Goal: Feedback & Contribution: Submit feedback/report problem

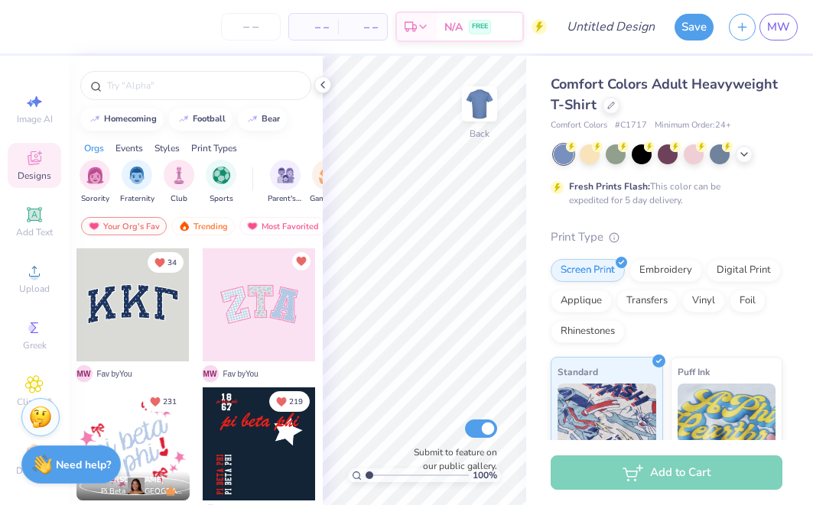
click at [797, 31] on div "Save MW" at bounding box center [743, 27] width 138 height 54
click at [784, 28] on span "MW" at bounding box center [778, 27] width 23 height 18
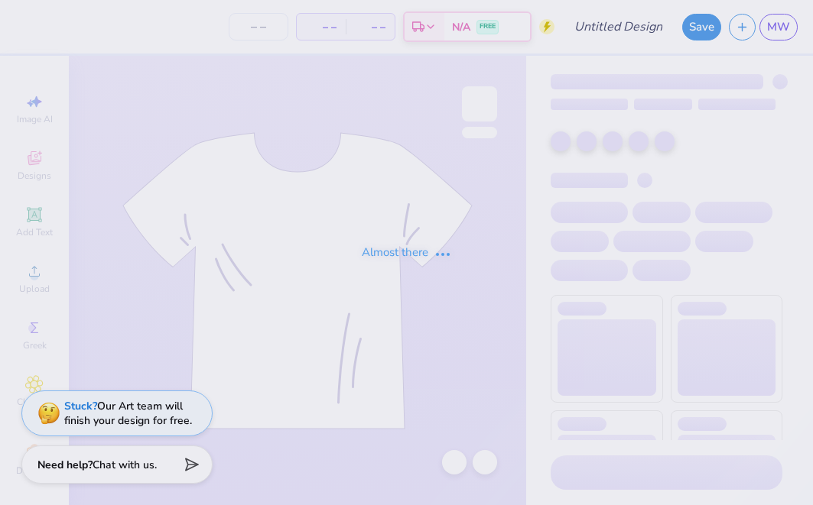
type input "Lindenwood University : Madison Wheelock"
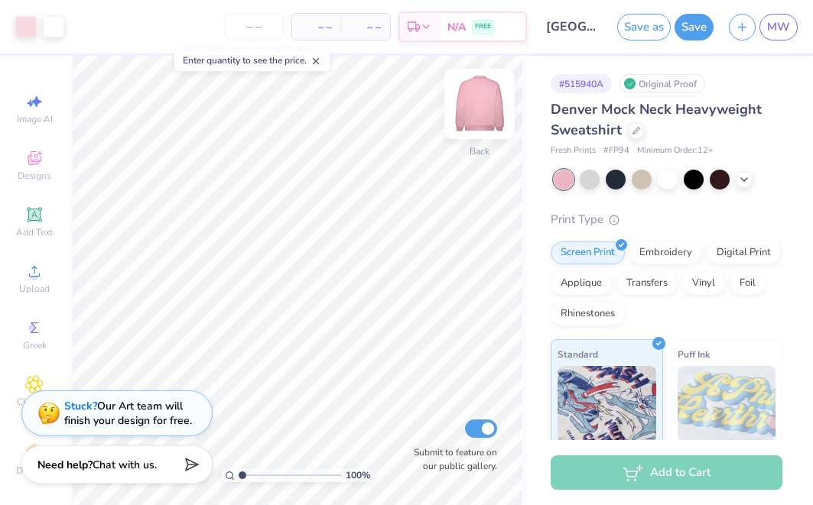
click at [479, 112] on img at bounding box center [479, 103] width 61 height 61
click at [479, 112] on img at bounding box center [479, 104] width 31 height 31
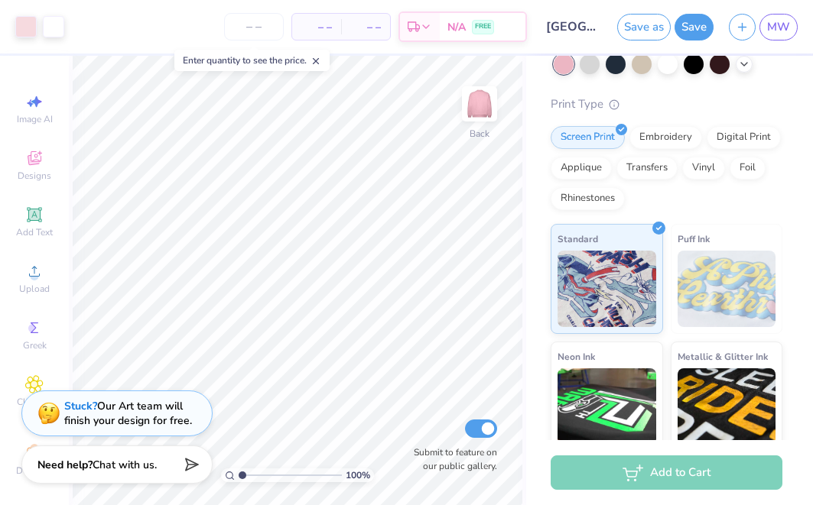
scroll to position [113, 0]
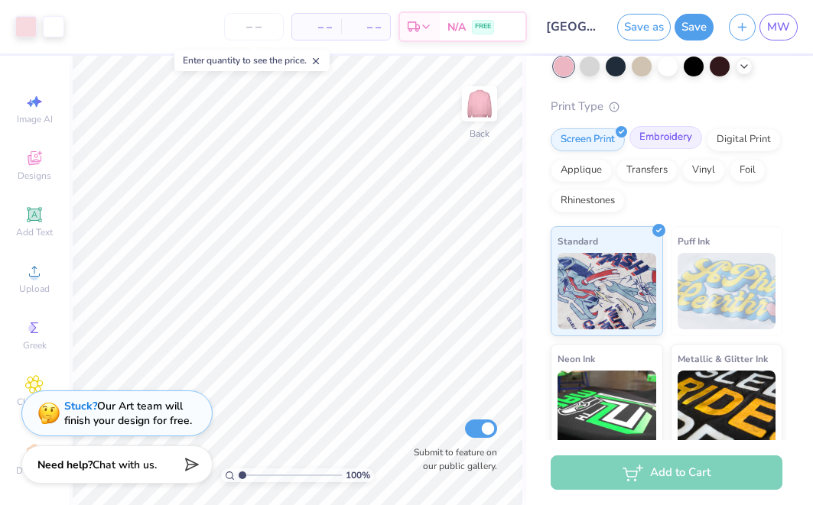
click at [653, 144] on div "Embroidery" at bounding box center [665, 137] width 73 height 23
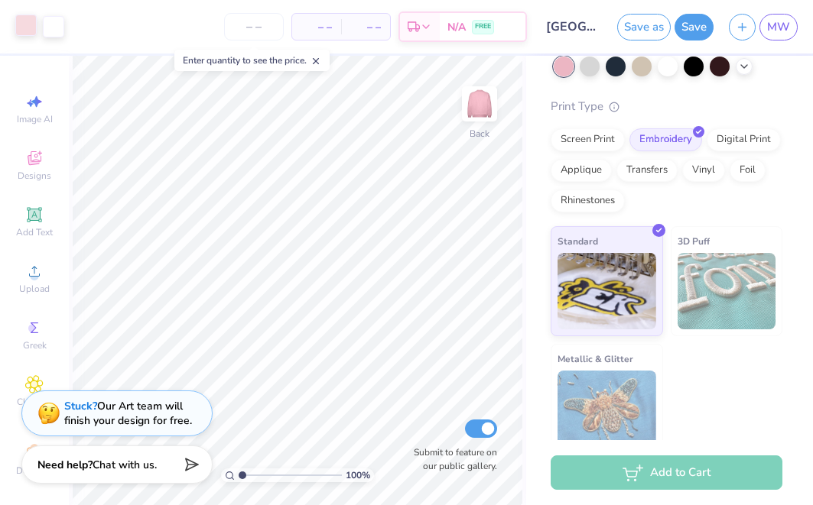
click at [27, 27] on div at bounding box center [25, 25] width 21 height 21
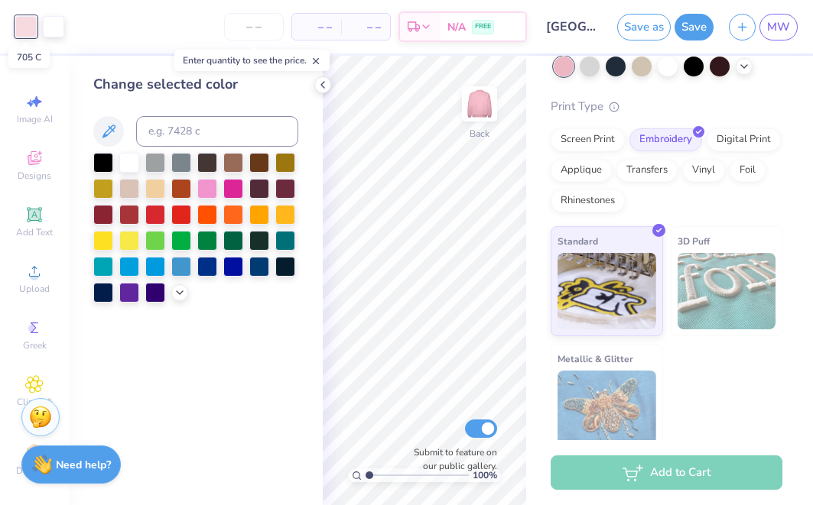
click at [29, 26] on div at bounding box center [25, 26] width 21 height 21
click at [209, 135] on input at bounding box center [217, 131] width 162 height 31
click at [323, 74] on div "Enter quantity to see the price." at bounding box center [252, 60] width 164 height 31
click at [321, 83] on icon at bounding box center [322, 85] width 12 height 12
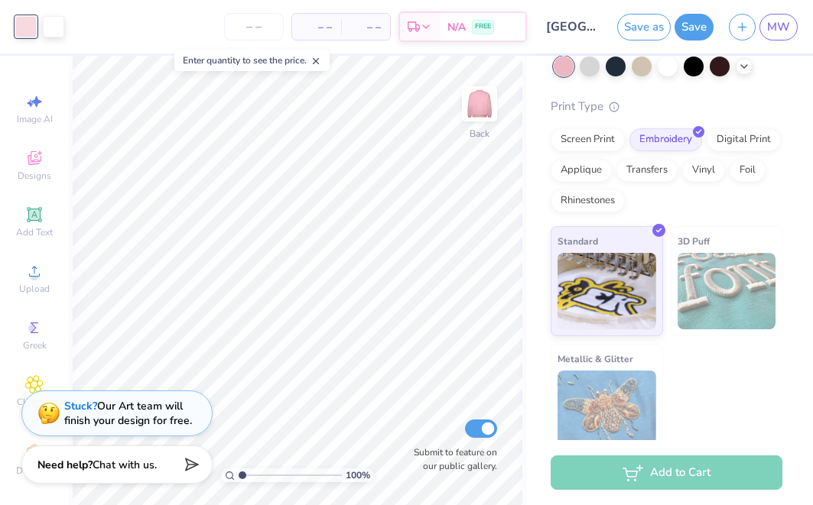
click at [27, 28] on div at bounding box center [25, 26] width 21 height 21
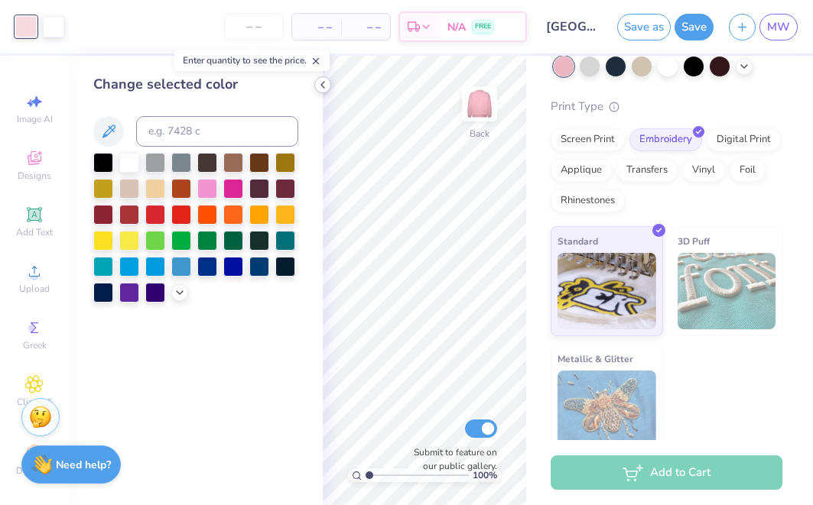
click at [320, 86] on icon at bounding box center [322, 85] width 12 height 12
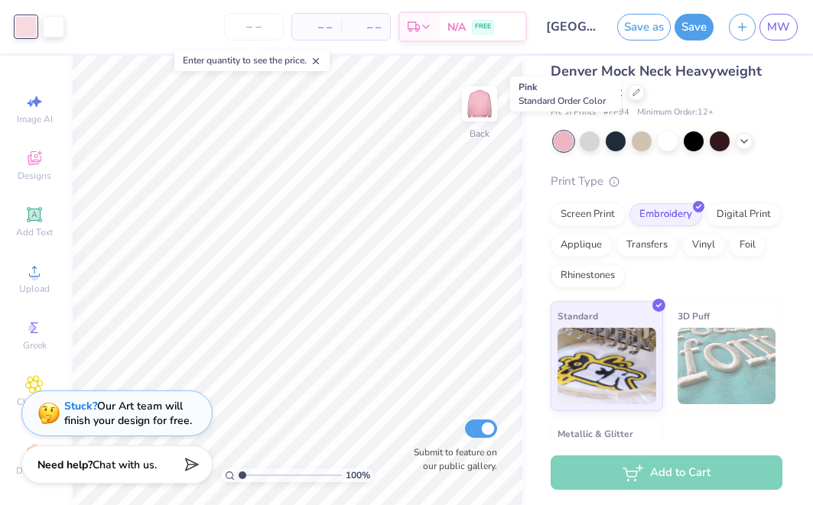
scroll to position [2, 0]
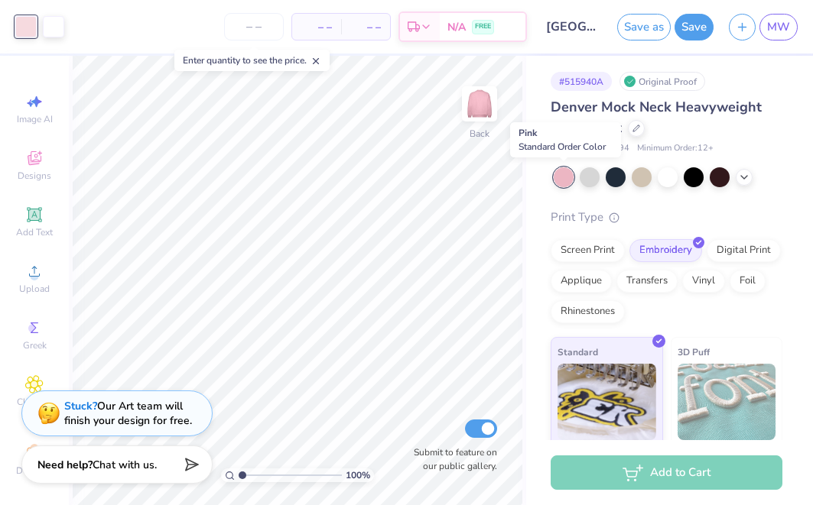
click at [559, 177] on div at bounding box center [563, 177] width 20 height 20
drag, startPoint x: 624, startPoint y: 147, endPoint x: 602, endPoint y: 146, distance: 22.2
click at [603, 146] on span "# FP94" at bounding box center [616, 148] width 26 height 13
click at [631, 148] on div "Fresh Prints # FP94 Minimum Order: 12 +" at bounding box center [666, 148] width 232 height 13
drag, startPoint x: 627, startPoint y: 146, endPoint x: 602, endPoint y: 147, distance: 24.5
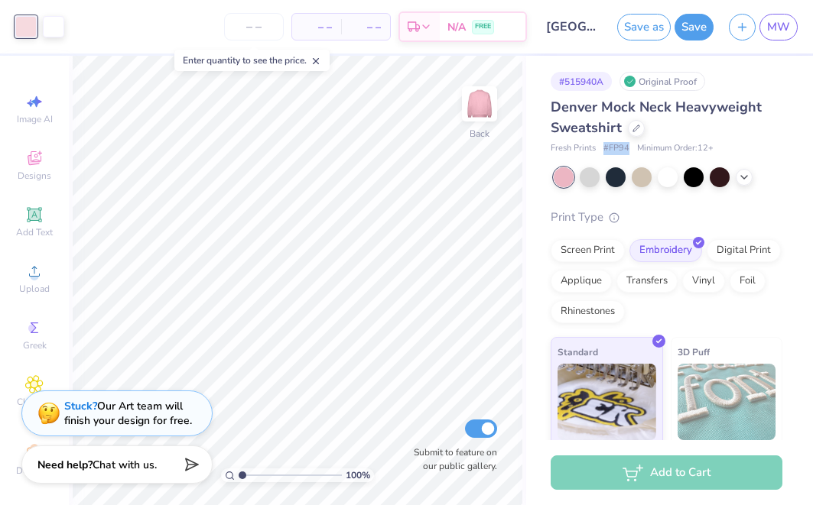
click at [603, 147] on span "# FP94" at bounding box center [616, 148] width 26 height 13
copy span "# FP94"
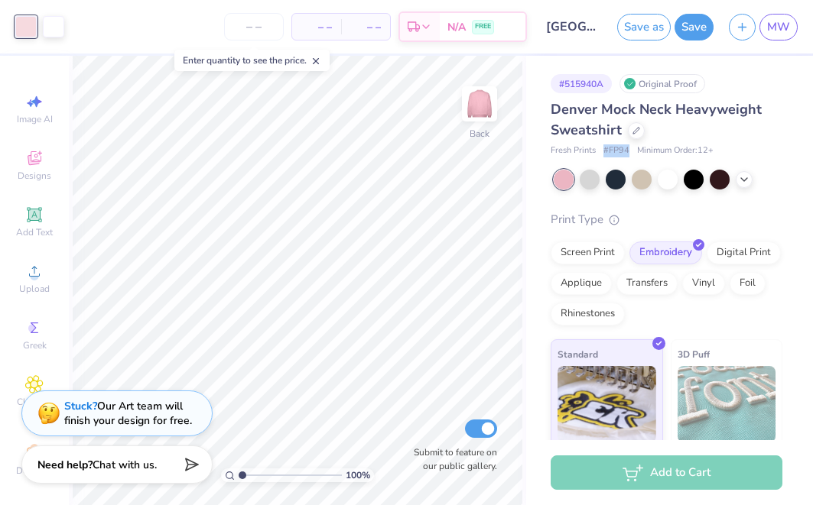
scroll to position [0, 0]
click at [654, 93] on div "# 515940A Original Proof Denver Mock Neck Heavyweight Sweatshirt Fresh Prints #…" at bounding box center [669, 311] width 287 height 511
click at [654, 84] on div "Original Proof" at bounding box center [662, 83] width 86 height 19
click at [268, 31] on input "number" at bounding box center [254, 27] width 60 height 28
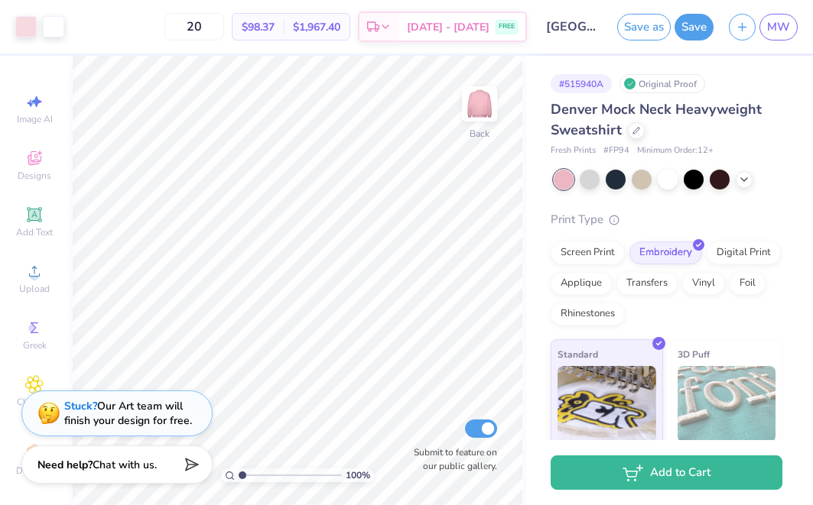
type input "2"
type input "30"
click at [606, 253] on div "Screen Print" at bounding box center [587, 250] width 74 height 23
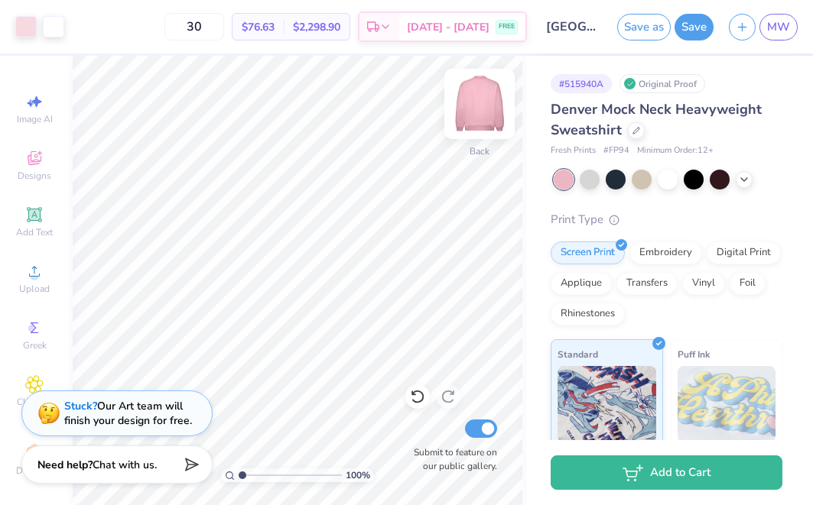
click at [478, 109] on img at bounding box center [479, 103] width 61 height 61
click at [478, 109] on img at bounding box center [479, 104] width 31 height 31
click at [689, 31] on button "Save" at bounding box center [693, 24] width 39 height 27
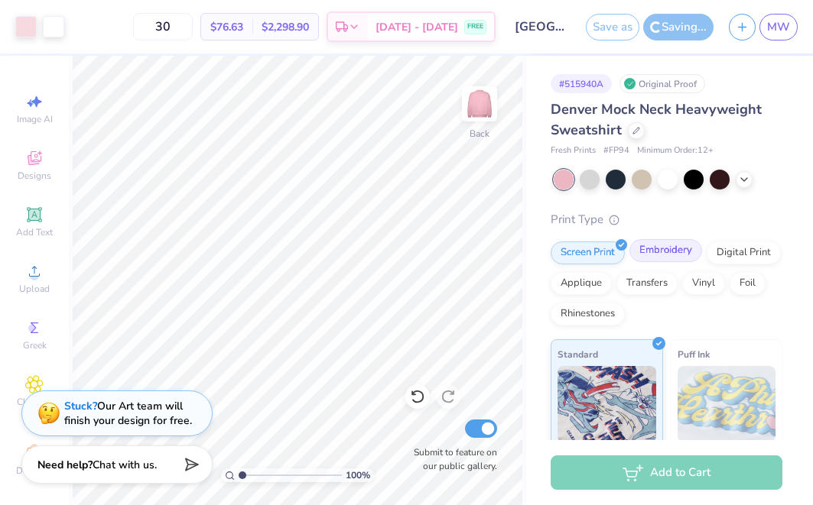
click at [663, 247] on div "Embroidery" at bounding box center [665, 250] width 73 height 23
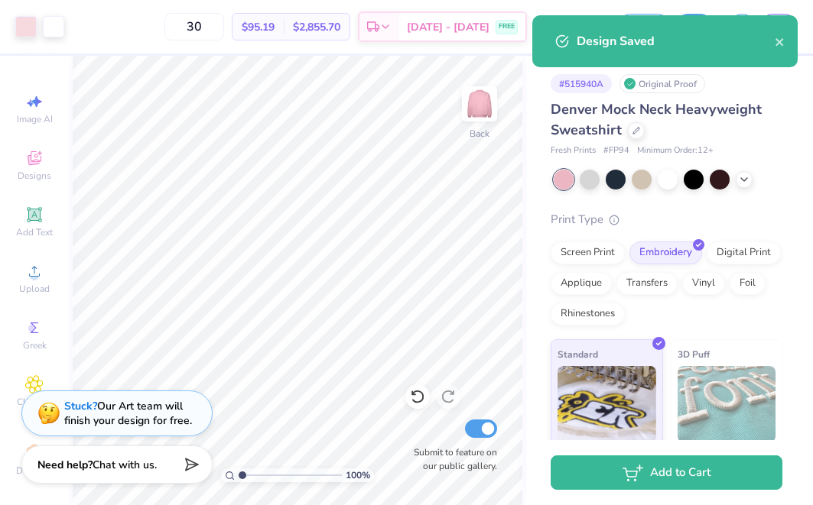
click at [788, 47] on div "Design Saved" at bounding box center [664, 41] width 265 height 52
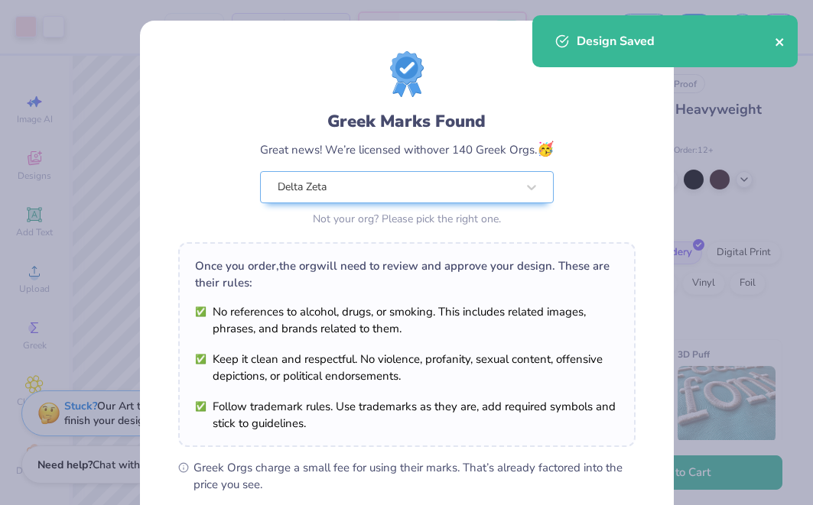
click at [780, 41] on icon "close" at bounding box center [779, 42] width 8 height 8
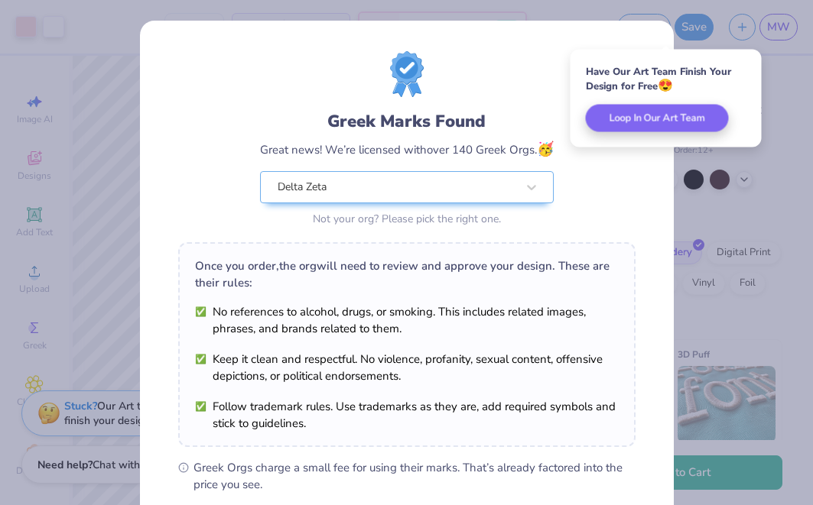
click at [781, 50] on div "Greek Marks Found Great news! We’re licensed with over 140 Greek Orgs. 🥳 Delta …" at bounding box center [406, 252] width 813 height 505
click at [747, 237] on div "Greek Marks Found Great news! We’re licensed with over 140 Greek Orgs. 🥳 Delta …" at bounding box center [406, 252] width 813 height 505
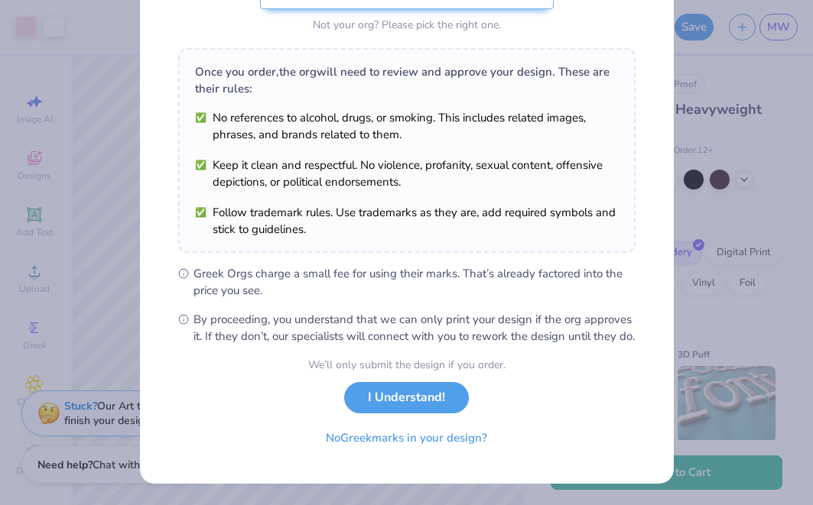
scroll to position [210, 0]
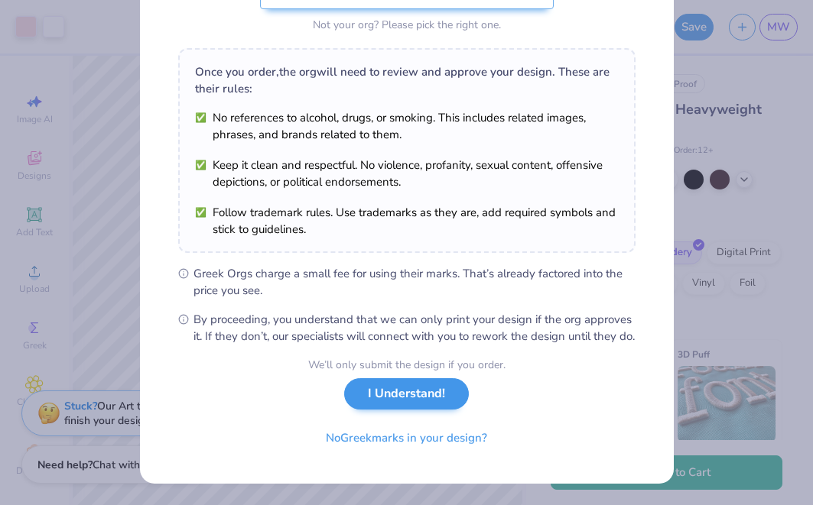
click at [369, 407] on button "I Understand!" at bounding box center [406, 393] width 125 height 31
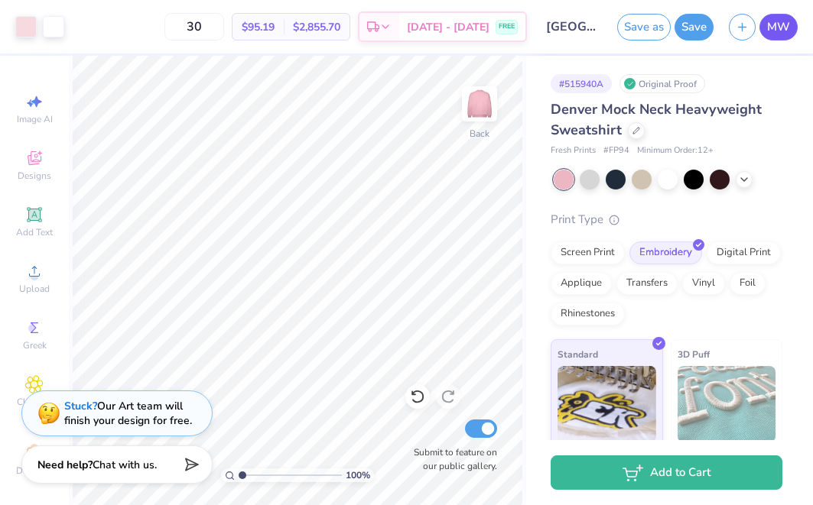
click at [784, 28] on span "MW" at bounding box center [778, 27] width 23 height 18
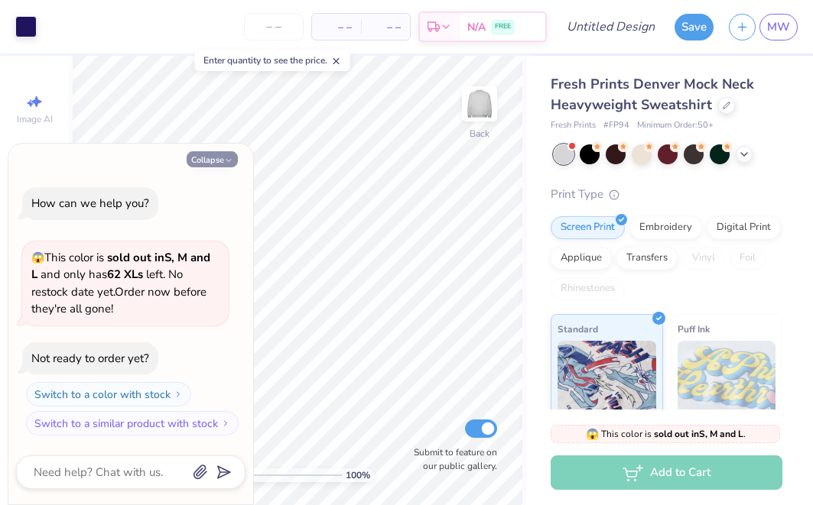
click at [227, 165] on icon "button" at bounding box center [228, 160] width 9 height 9
type textarea "x"
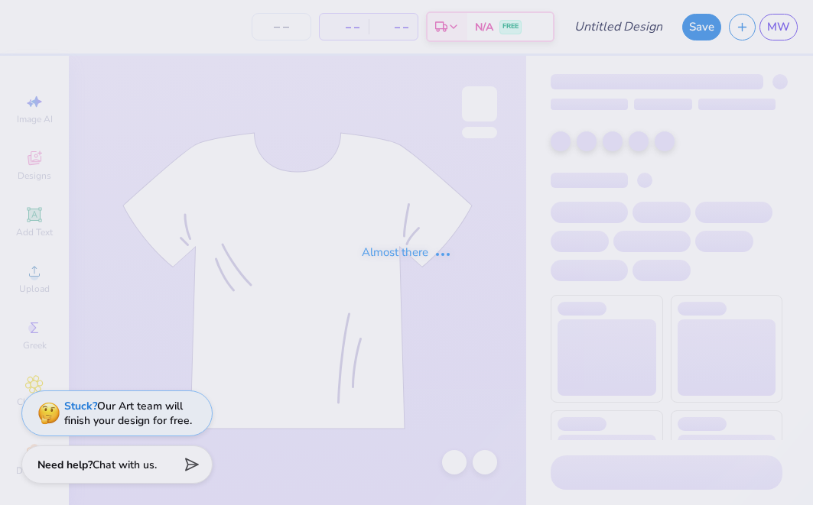
type input "[GEOGRAPHIC_DATA] : [PERSON_NAME]"
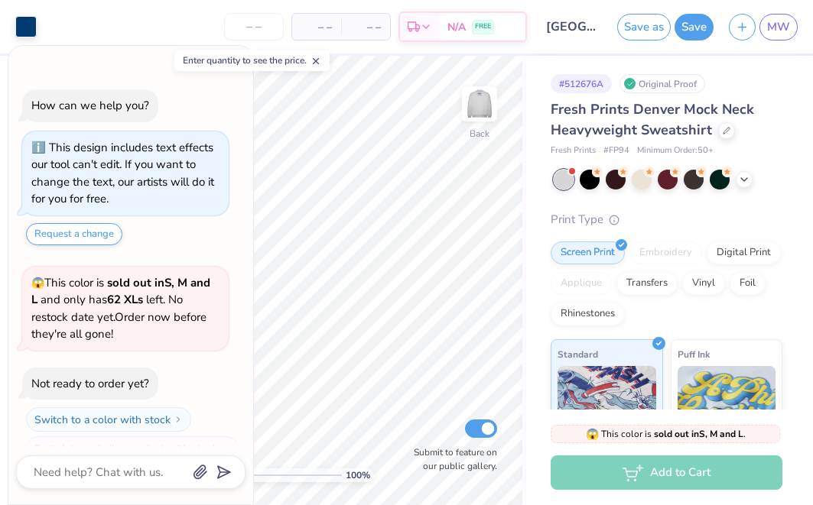
scroll to position [21, 0]
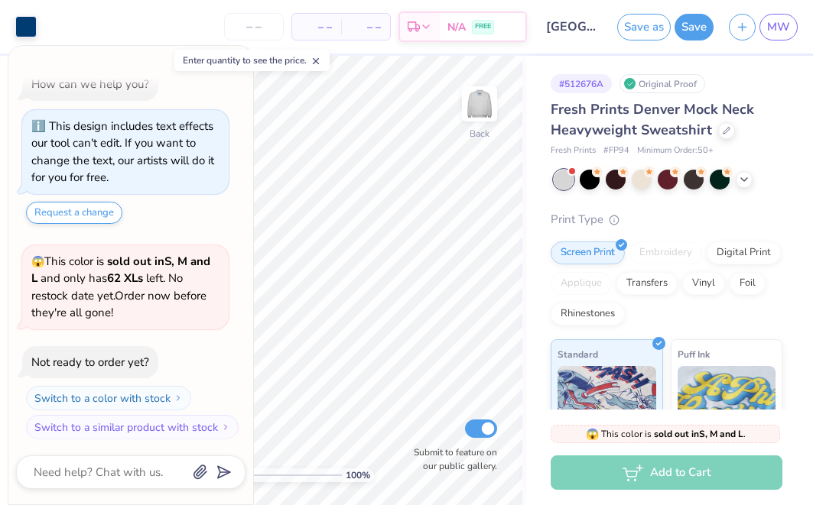
click at [319, 62] on line at bounding box center [315, 61] width 5 height 5
click at [229, 64] on icon "button" at bounding box center [228, 62] width 9 height 9
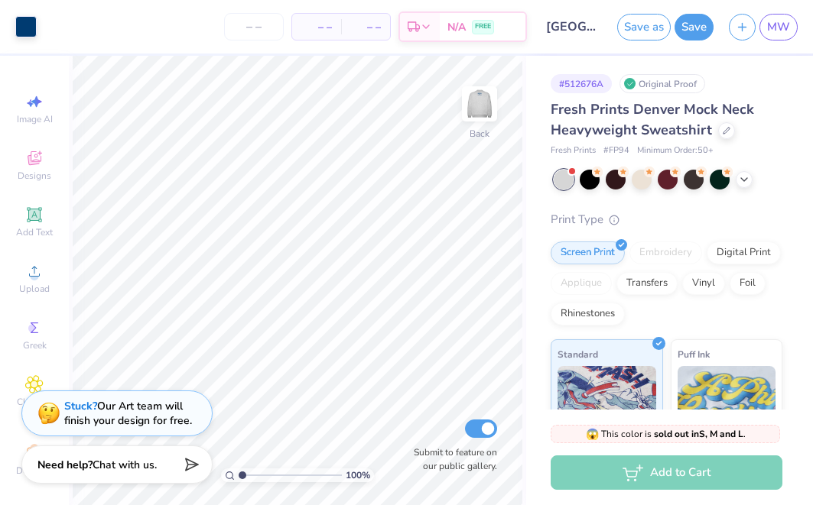
type textarea "x"
type input "1.44"
type input "2.21"
type input "3.07"
type input "1.53"
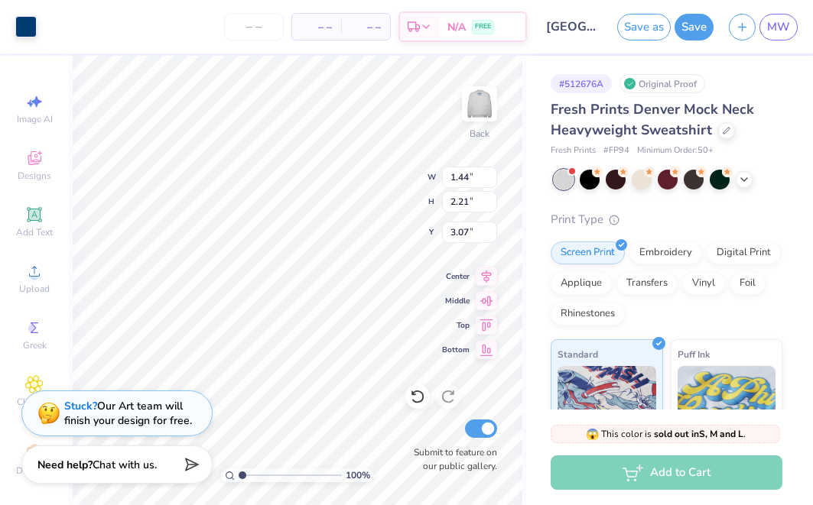
type input "2.13"
type input "3.00"
type input "3.91"
click at [420, 395] on icon at bounding box center [417, 396] width 15 height 15
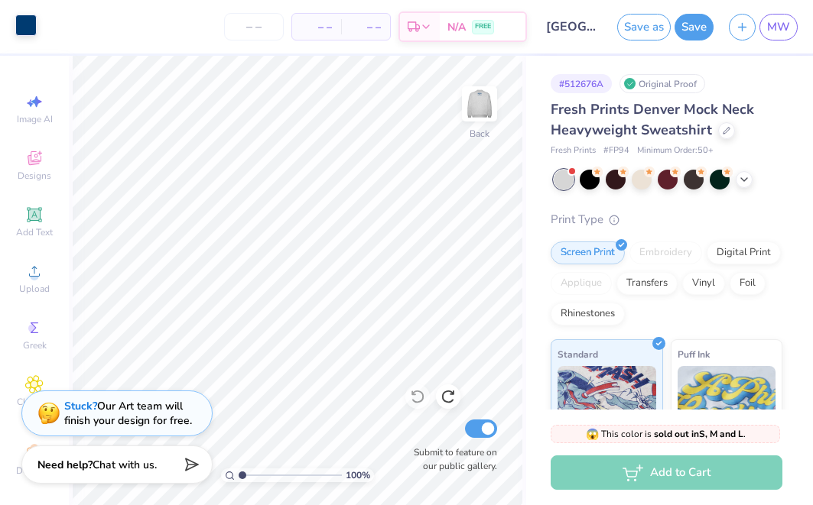
click at [33, 21] on div at bounding box center [25, 25] width 21 height 21
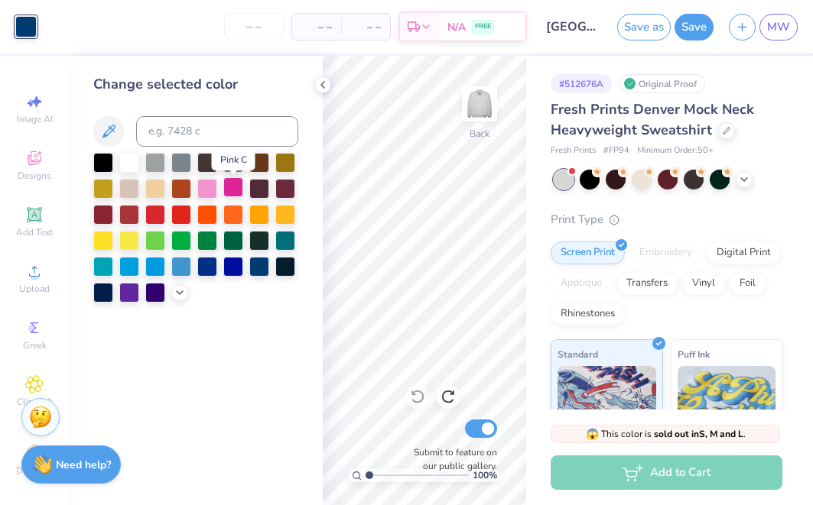
click at [230, 196] on div at bounding box center [233, 187] width 20 height 20
click at [208, 193] on div at bounding box center [207, 187] width 20 height 20
click at [317, 92] on div "Change selected color" at bounding box center [196, 280] width 254 height 449
click at [321, 77] on div at bounding box center [322, 84] width 17 height 17
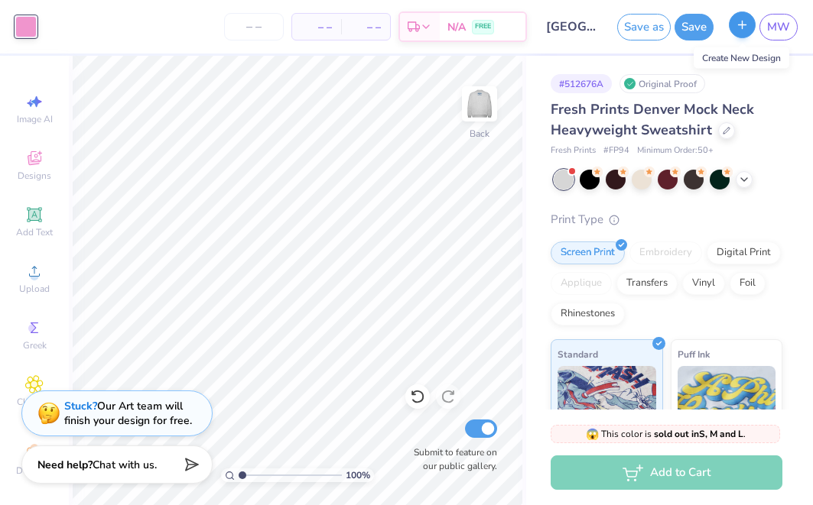
click at [755, 26] on button "button" at bounding box center [741, 24] width 27 height 27
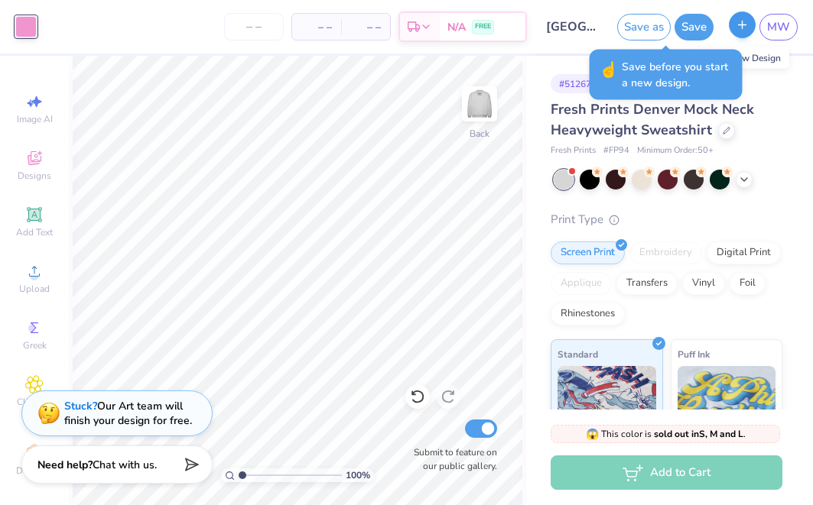
click at [741, 29] on icon "button" at bounding box center [741, 24] width 13 height 13
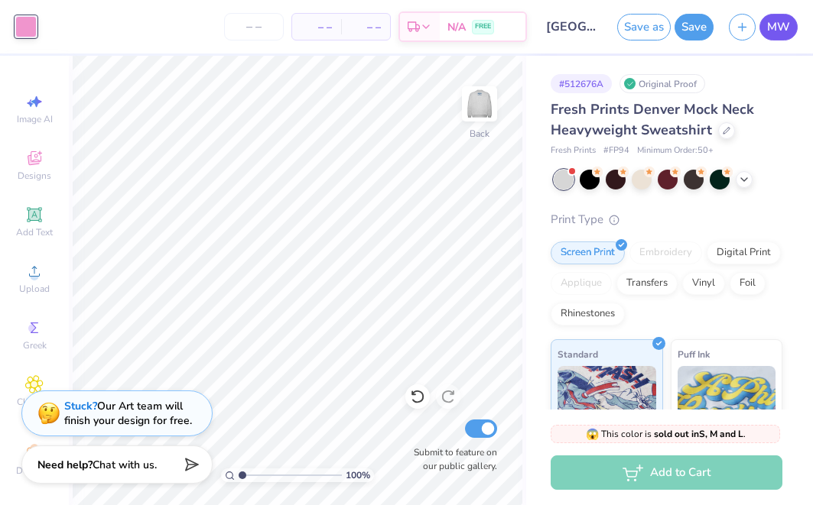
click at [764, 34] on link "MW" at bounding box center [778, 27] width 38 height 27
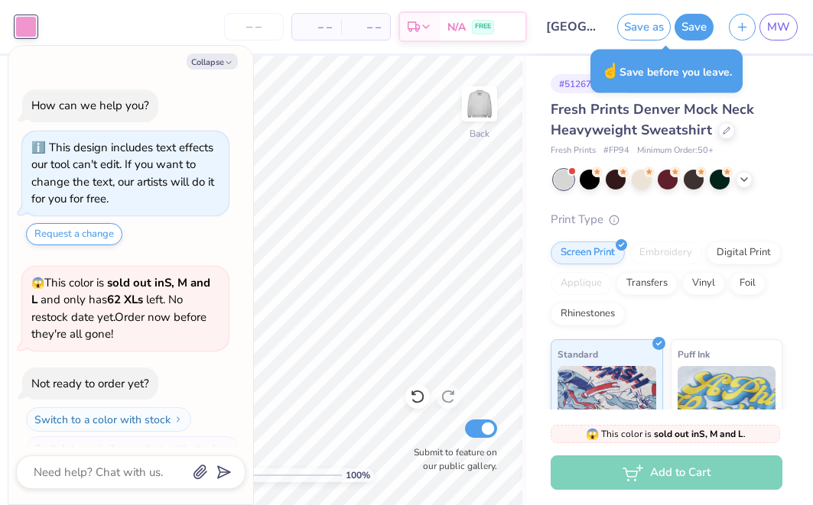
type textarea "x"
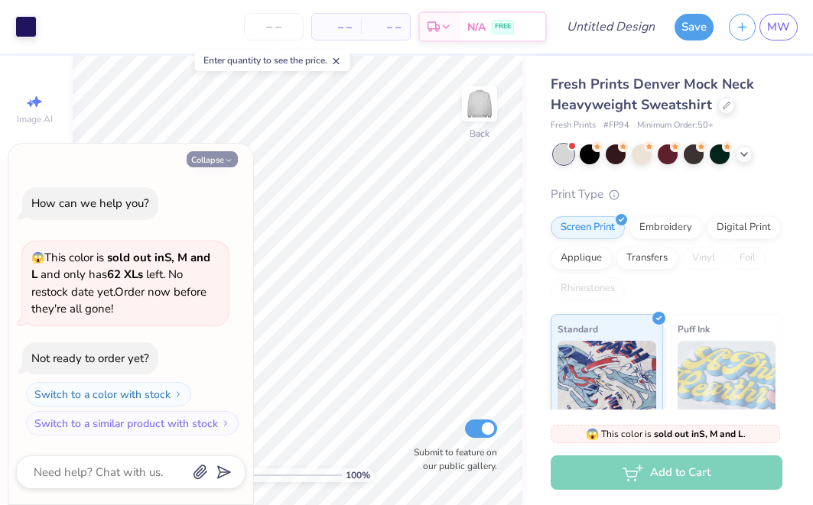
click at [225, 161] on icon "button" at bounding box center [228, 160] width 9 height 9
type textarea "x"
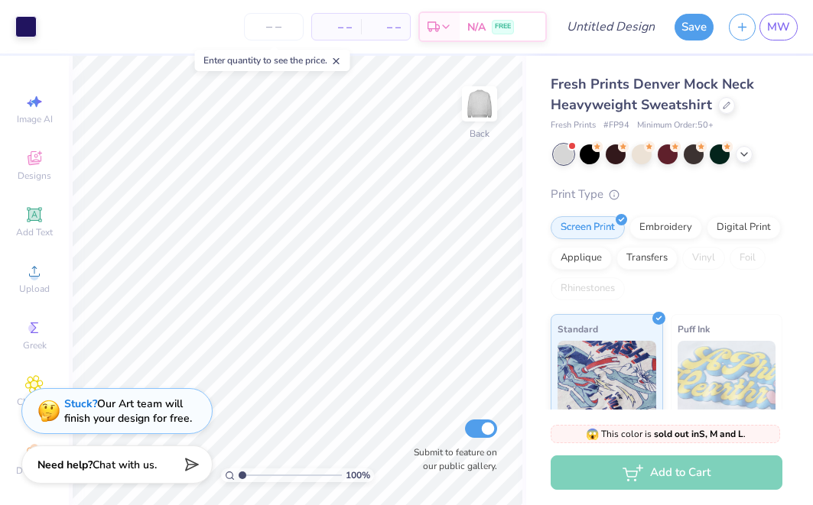
click at [135, 418] on div "Stuck? Our Art team will finish your design for free." at bounding box center [128, 411] width 128 height 29
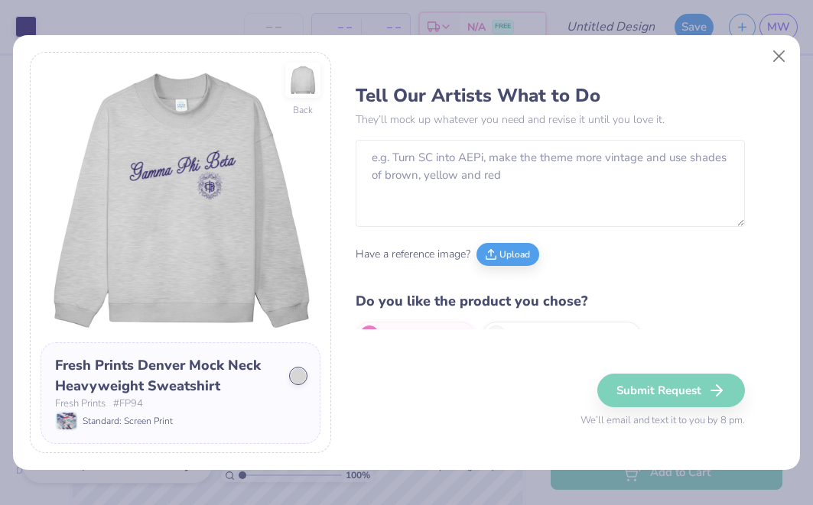
click at [451, 122] on p "They’ll mock up whatever you need and revise it until you love it." at bounding box center [549, 120] width 388 height 16
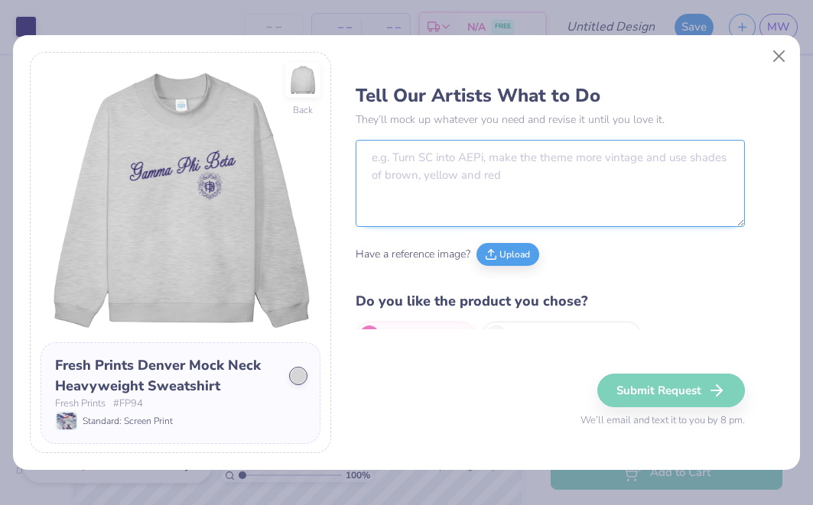
click at [436, 164] on textarea at bounding box center [549, 183] width 388 height 87
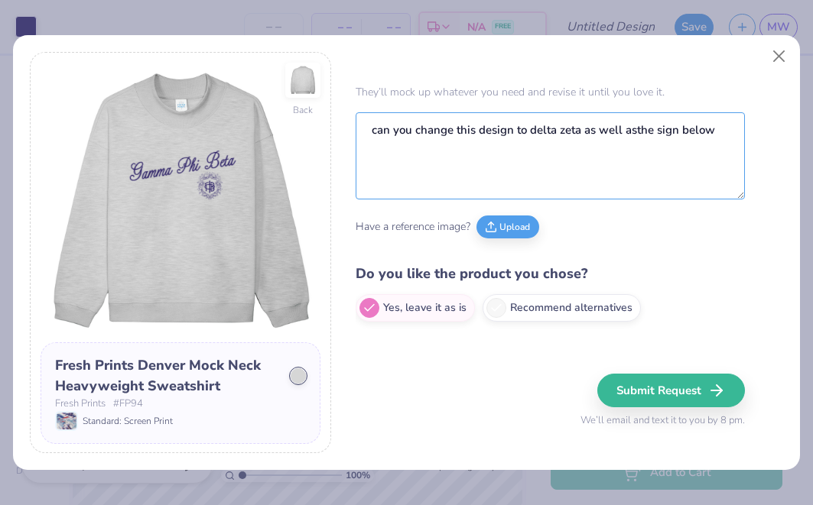
scroll to position [27, 0]
type textarea "can you change this design to delta zeta as well asthe sign below"
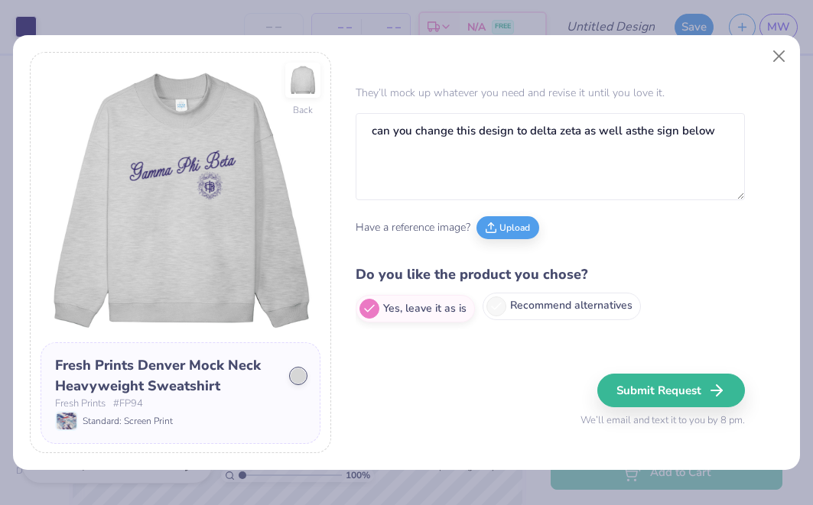
click at [603, 317] on label "Recommend alternatives" at bounding box center [561, 307] width 158 height 28
click at [365, 330] on input "Recommend alternatives" at bounding box center [360, 335] width 10 height 10
radio input "true"
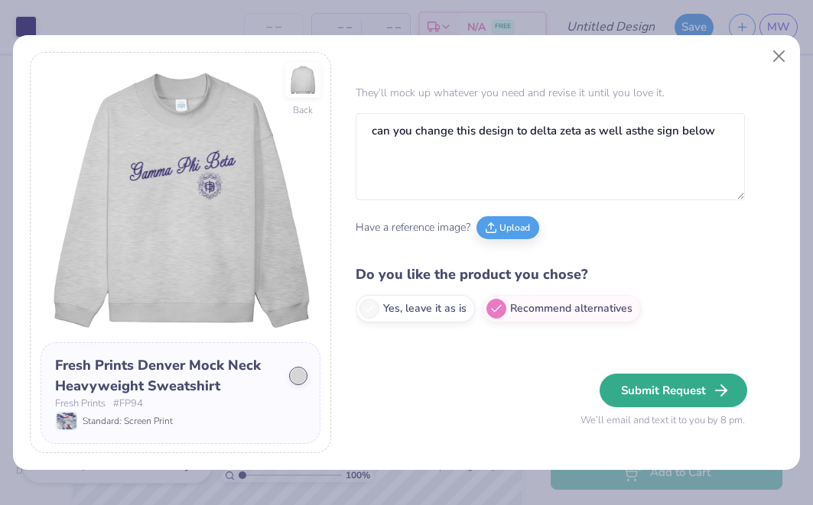
click at [648, 386] on button "Submit Request" at bounding box center [673, 391] width 148 height 34
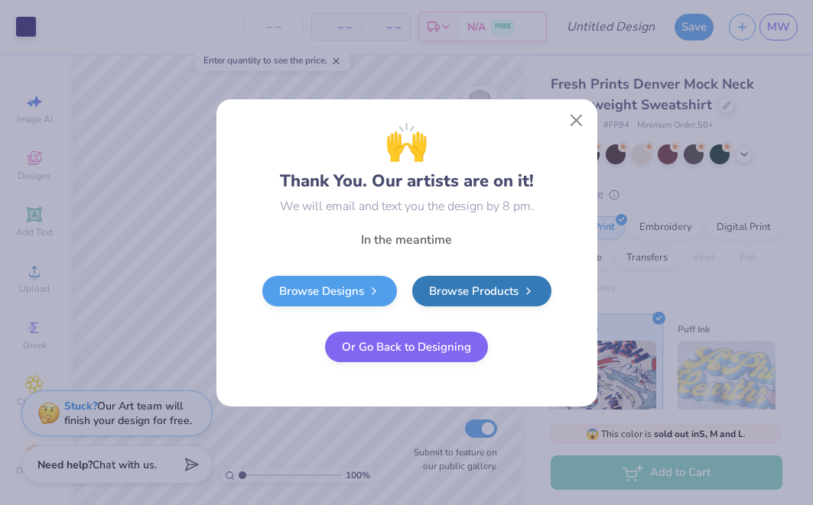
radio input "true"
click at [573, 118] on button "Close" at bounding box center [575, 119] width 29 height 29
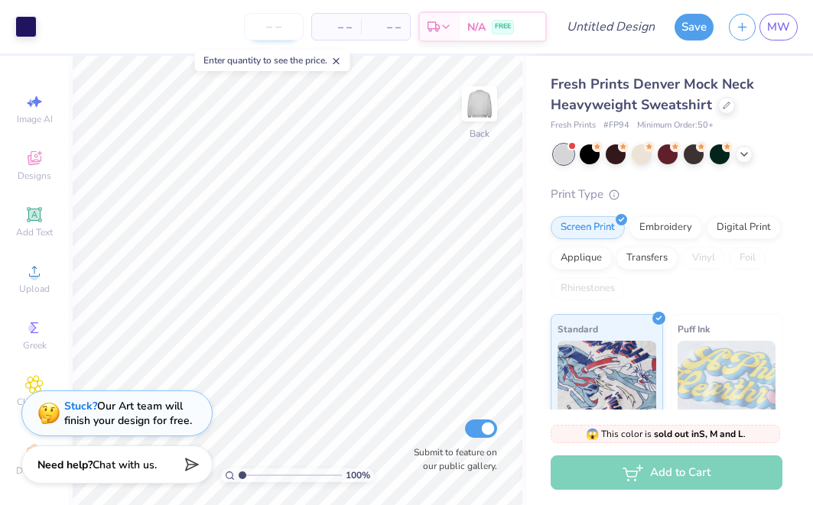
click at [280, 20] on input "number" at bounding box center [274, 27] width 60 height 28
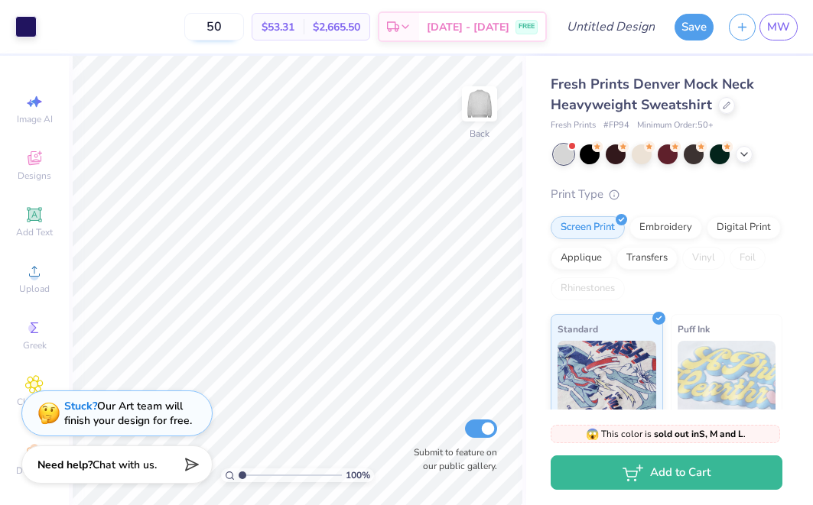
click at [244, 27] on input "50" at bounding box center [214, 27] width 60 height 28
type input "5"
type input "50"
click at [343, 23] on span "N/A" at bounding box center [336, 27] width 31 height 16
click at [744, 155] on icon at bounding box center [744, 153] width 12 height 12
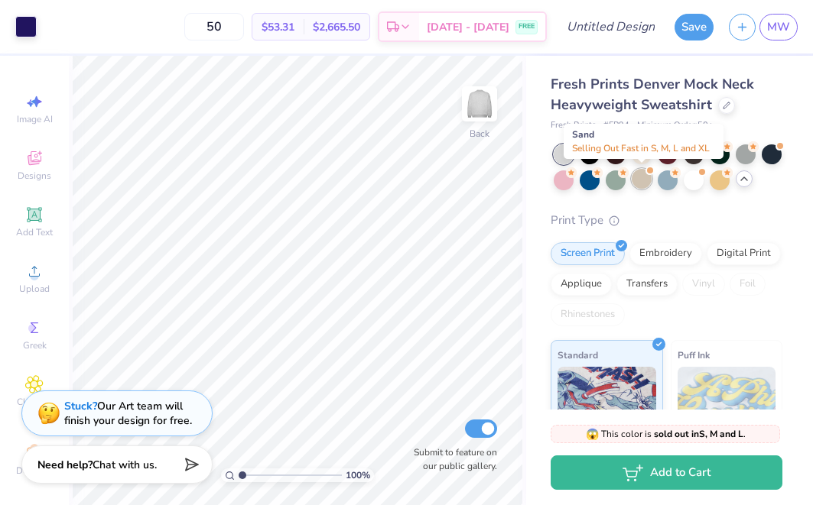
click at [637, 170] on div at bounding box center [641, 179] width 20 height 20
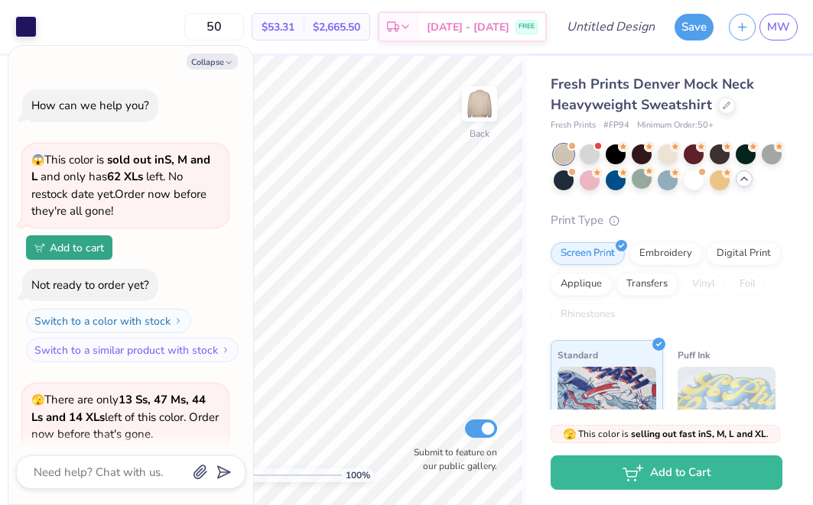
scroll to position [146, 0]
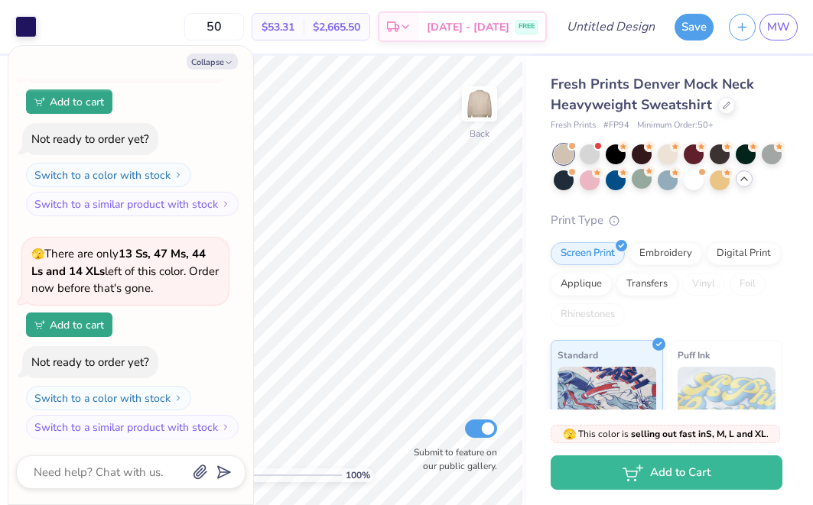
type textarea "x"
